Goal: Task Accomplishment & Management: Manage account settings

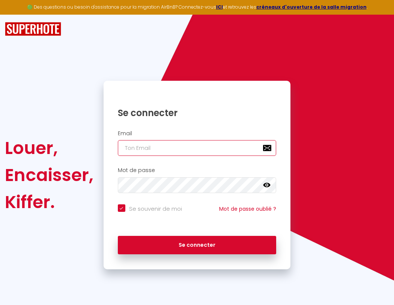
type input "s"
checkbox input "true"
type input "su"
checkbox input "true"
type input "sup"
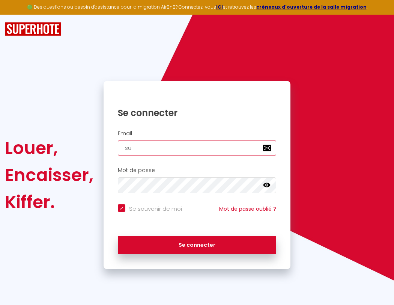
checkbox input "true"
type input "supe"
checkbox input "true"
type input "super"
checkbox input "true"
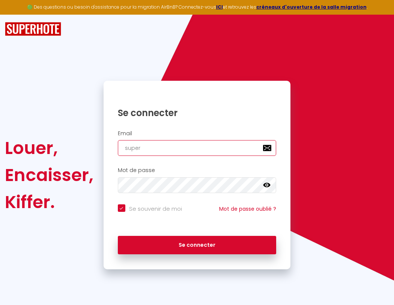
type input "superb"
checkbox input "true"
type input "superbo"
checkbox input "true"
type input "superbor"
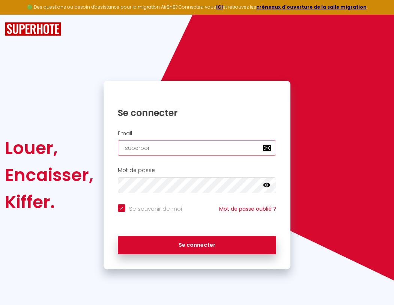
checkbox input "true"
type input "superbord"
checkbox input "true"
type input "superborde"
checkbox input "true"
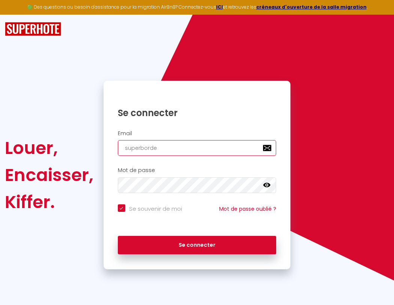
type input "superbordea"
checkbox input "true"
type input "superbordeau"
checkbox input "true"
type input "superbordeaux"
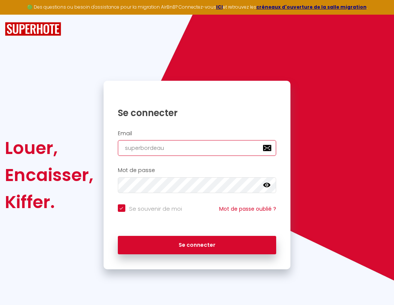
checkbox input "true"
type input "superbordeaux@"
checkbox input "true"
type input "superbordeaux@g"
checkbox input "true"
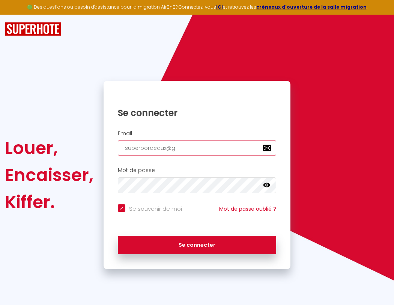
type input "superbordeaux@gm"
checkbox input "true"
type input "superbordeaux@gma"
checkbox input "true"
type input "superbordeaux@gmai"
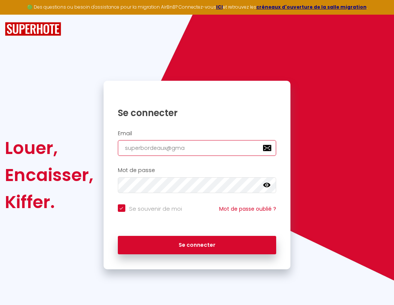
checkbox input "true"
type input "[EMAIL_ADDRESS]"
checkbox input "true"
type input "[EMAIL_ADDRESS]."
checkbox input "true"
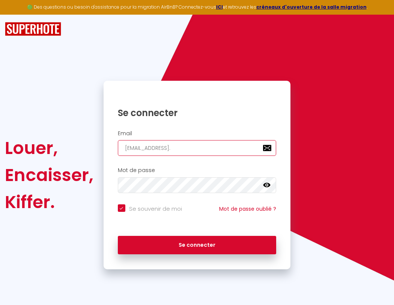
type input "superbordeaux@gmail.c"
checkbox input "true"
type input "[EMAIL_ADDRESS][DOMAIN_NAME]"
checkbox input "true"
type input "[EMAIL_ADDRESS][DOMAIN_NAME]"
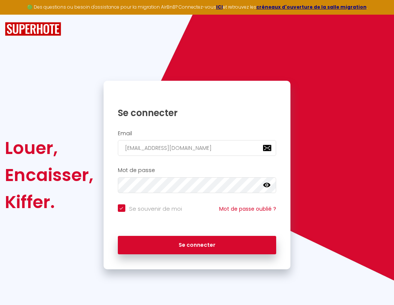
checkbox input "true"
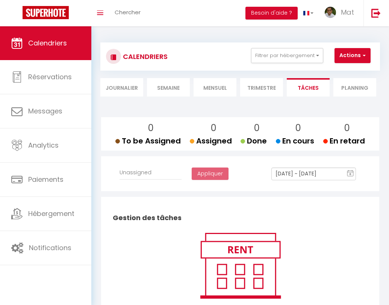
select select
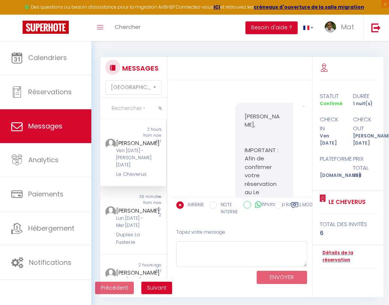
scroll to position [3784, 0]
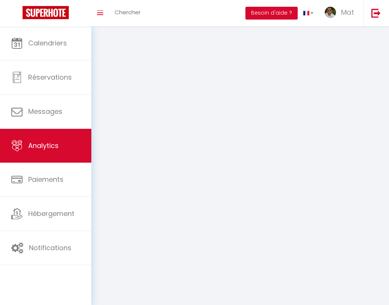
select select "2025"
select select "9"
